Goal: Check status: Check status

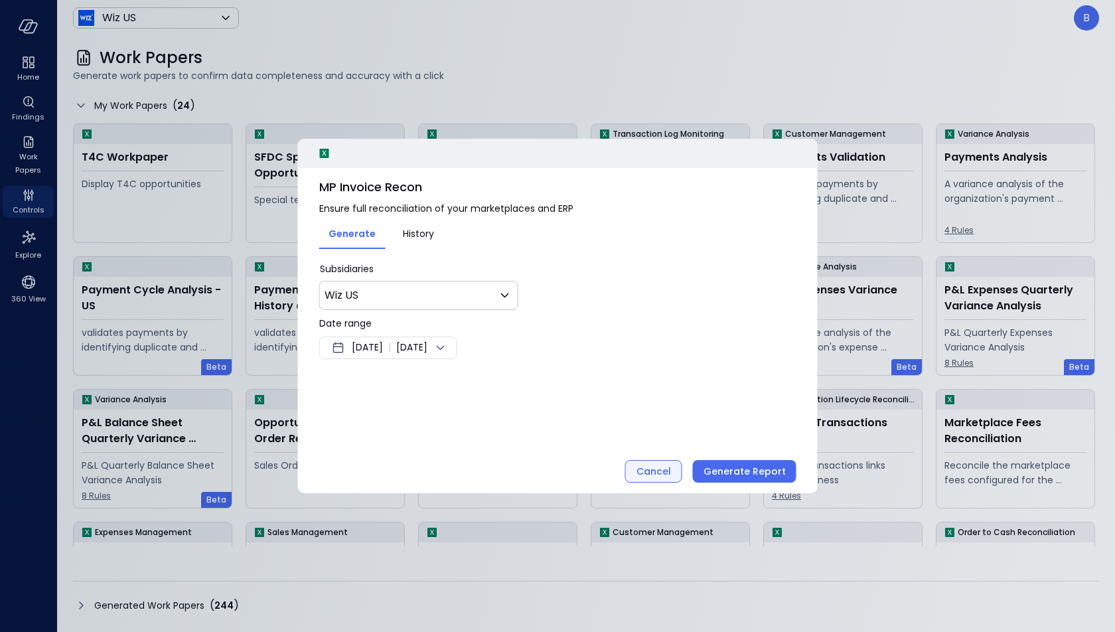
click at [640, 475] on button "Cancel" at bounding box center [653, 471] width 57 height 23
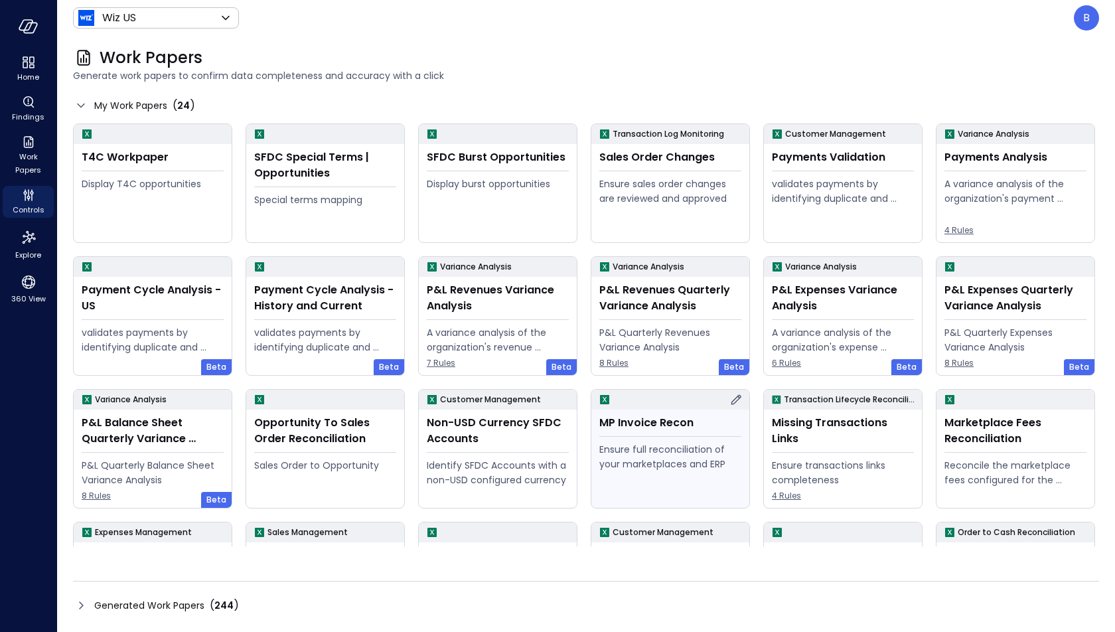
click at [620, 469] on div "Ensure full reconciliation of your marketplaces and ERP" at bounding box center [670, 456] width 142 height 29
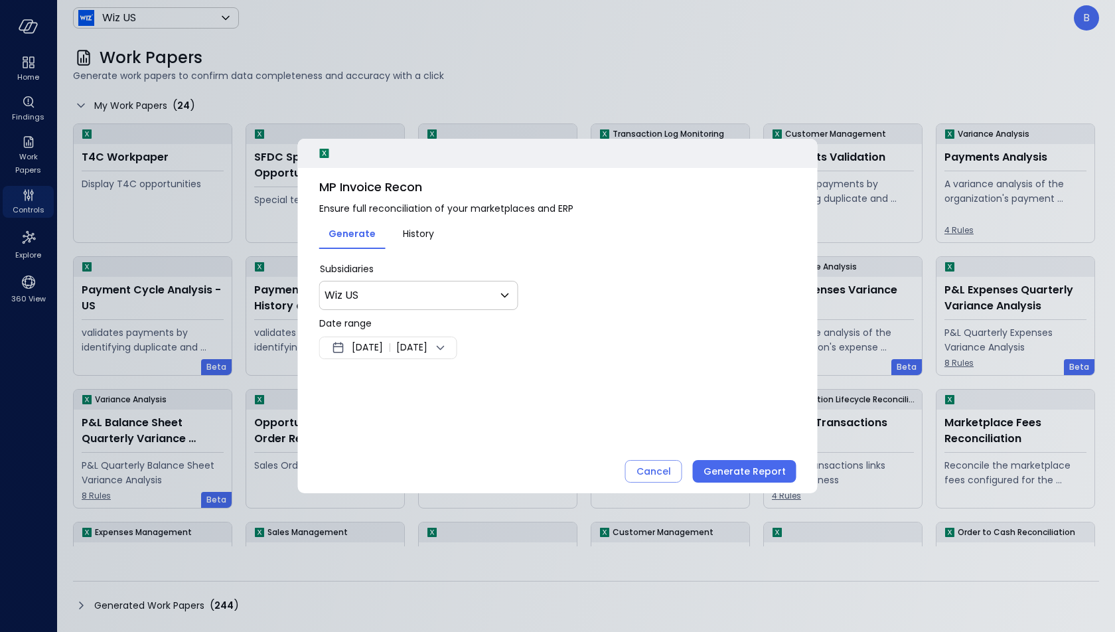
click at [383, 350] on span "[DATE]" at bounding box center [367, 348] width 31 height 16
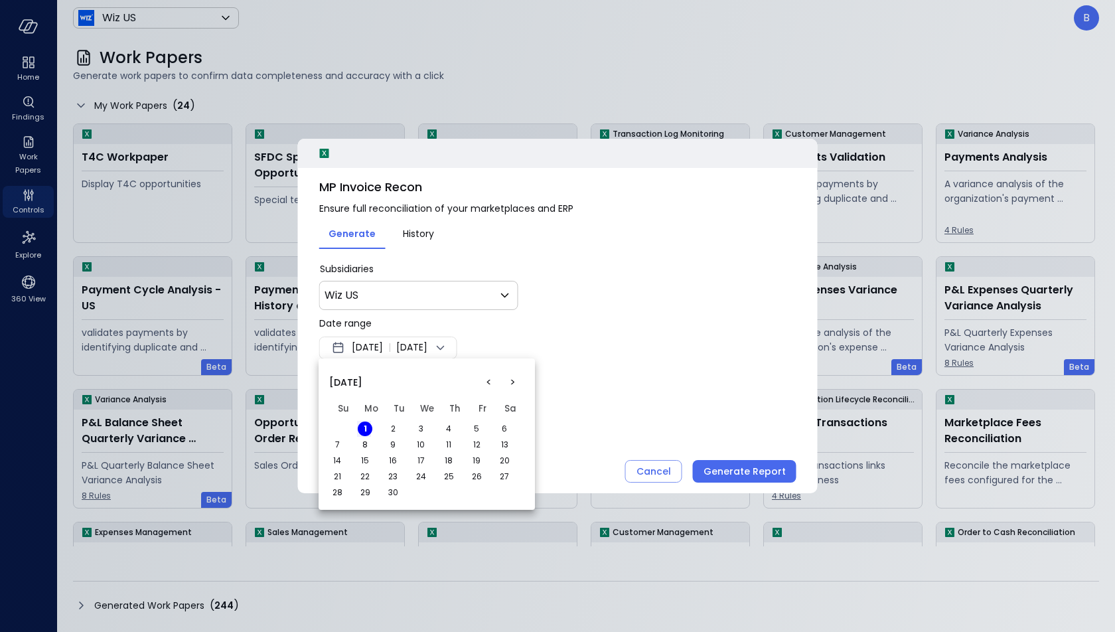
click at [389, 422] on button "2" at bounding box center [393, 428] width 15 height 15
click at [394, 431] on button "2" at bounding box center [393, 428] width 15 height 15
click at [417, 427] on button "3" at bounding box center [420, 428] width 15 height 15
click at [453, 426] on button "4" at bounding box center [448, 428] width 15 height 15
click at [445, 473] on button "25" at bounding box center [448, 476] width 15 height 15
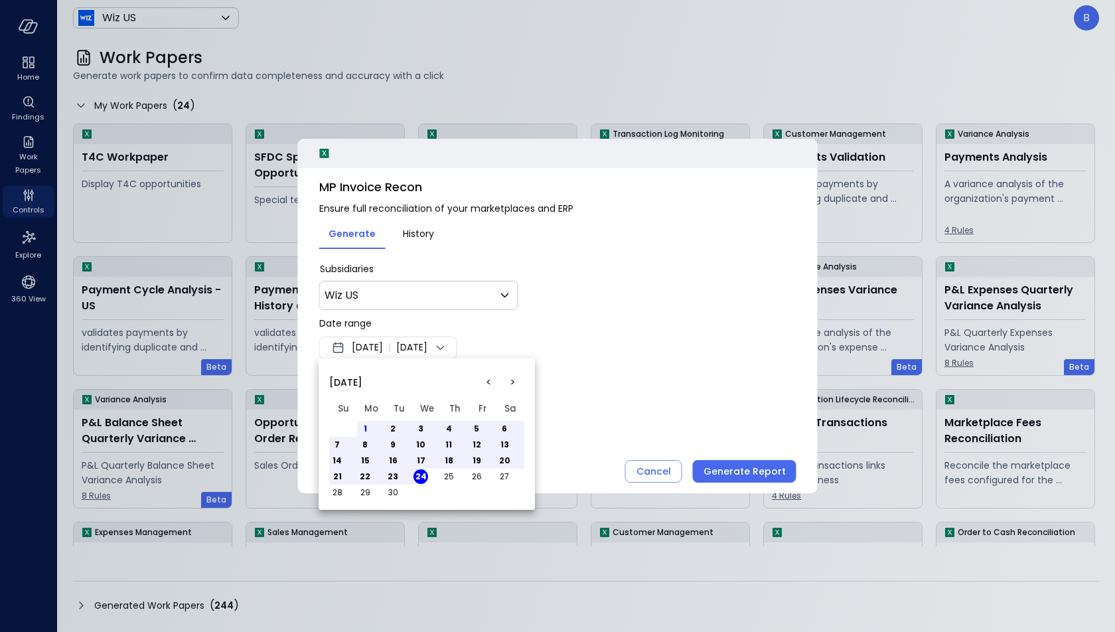
click at [488, 378] on button "<" at bounding box center [488, 382] width 24 height 24
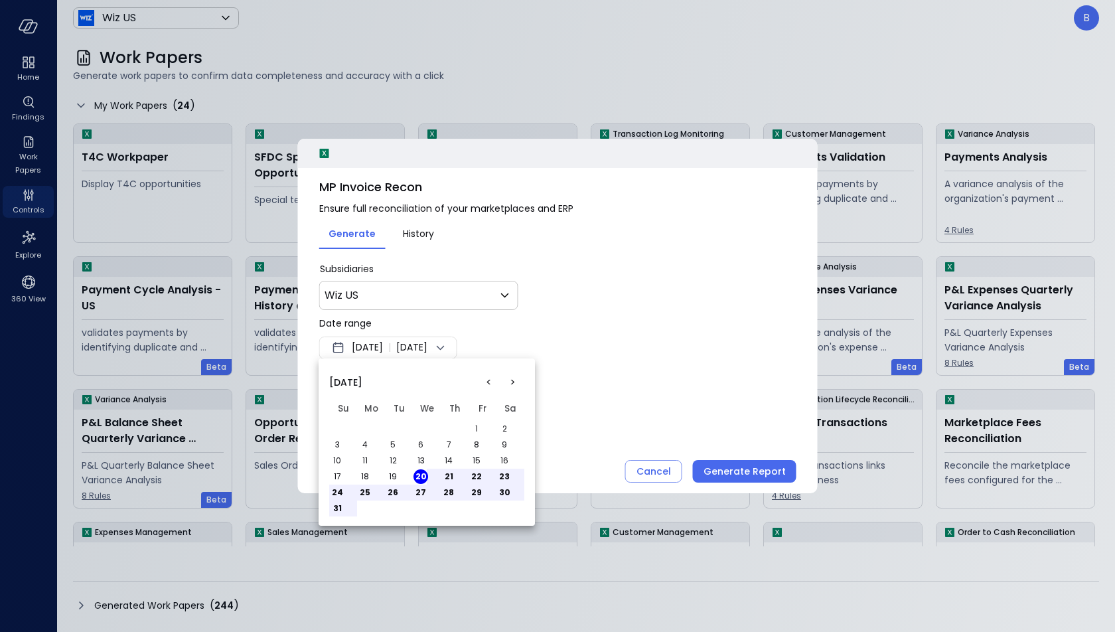
click at [451, 477] on button "21" at bounding box center [448, 476] width 15 height 15
click at [370, 439] on button "4" at bounding box center [365, 444] width 15 height 15
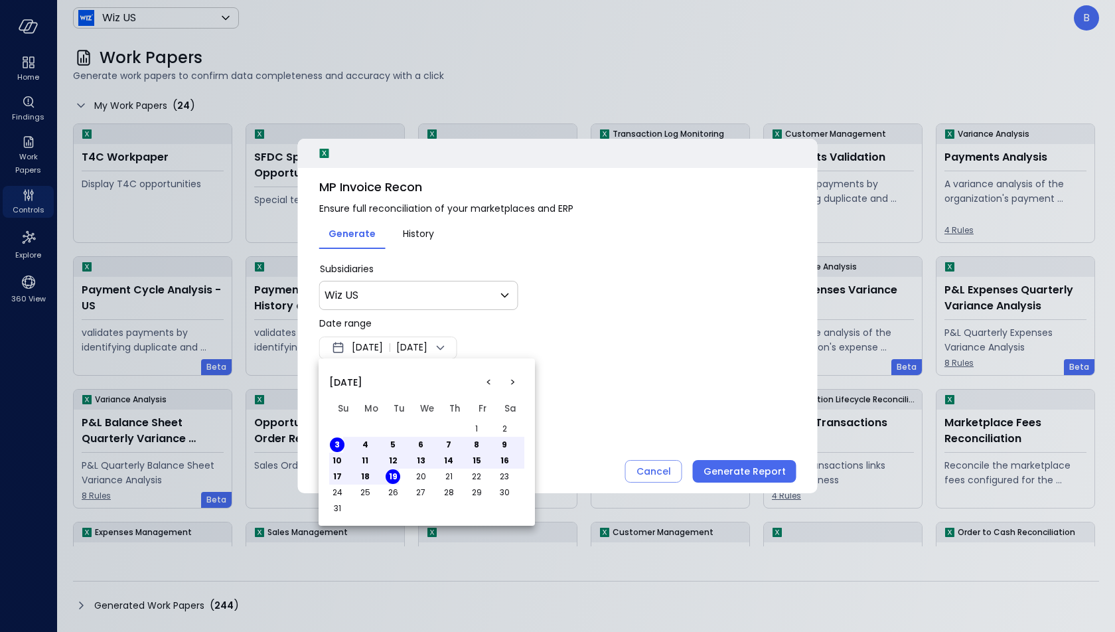
click at [390, 441] on button "5" at bounding box center [393, 444] width 15 height 15
click at [564, 328] on div at bounding box center [557, 316] width 1115 height 632
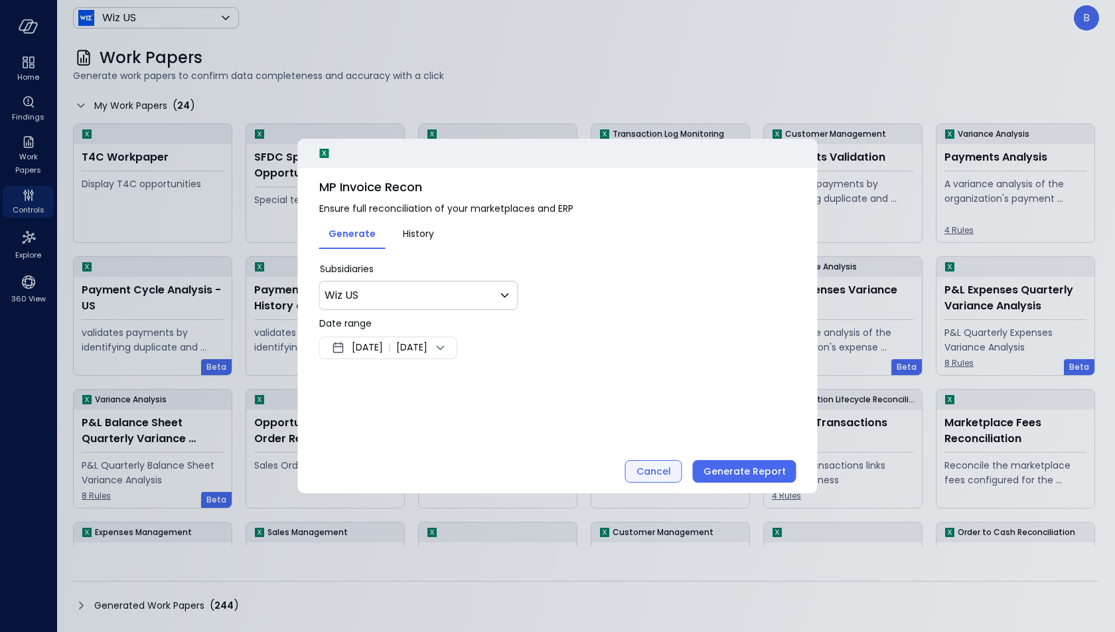
click at [662, 469] on div "Cancel" at bounding box center [653, 471] width 35 height 17
